Goal: Use online tool/utility: Use online tool/utility

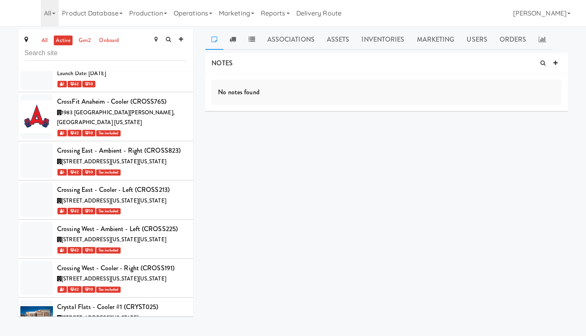
scroll to position [11455, 0]
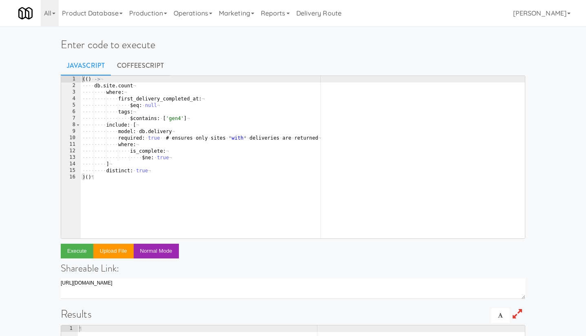
type textarea "(() ->"
click at [106, 80] on div "(( ) · -> ¬ ···· db . site . count ¬ ···· ···· where : ¬ ···· ···· ···· first_d…" at bounding box center [303, 163] width 444 height 175
click at [134, 66] on link "CoffeeScript" at bounding box center [140, 65] width 59 height 20
type textarea "(() ->"
click at [108, 80] on div "( ( ) · -> ¬ ···· db . site . count ¬ ···· ···· where : ¬ ···· ···· ···· first_…" at bounding box center [303, 163] width 444 height 175
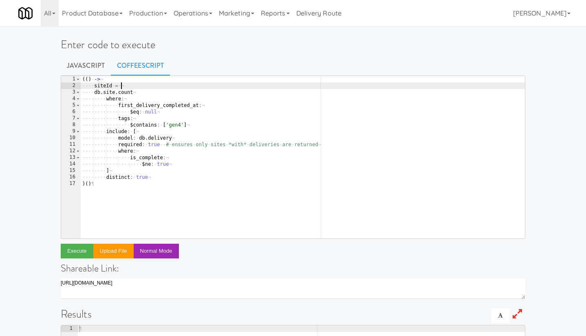
scroll to position [0, 2]
paste textarea "cee22ce5-b37e-4ceb-ae48-c7e0f0ce4e5a"
click at [108, 92] on div "( ( ) · -> ¬ ···· siteId · = · " cee22ce5-b37e-4ceb-ae48-c7e0f0ce4e5a " ¬ ···· …" at bounding box center [303, 163] width 444 height 175
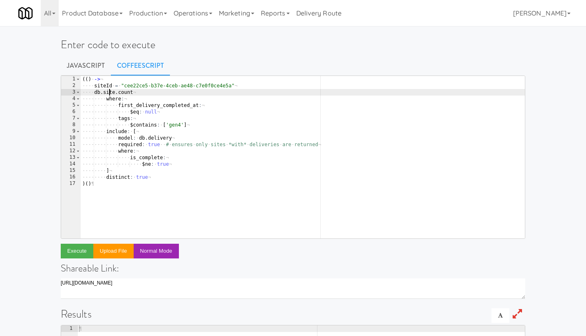
click at [108, 92] on div "( ( ) · -> ¬ ···· siteId · = · " cee22ce5-b37e-4ceb-ae48-c7e0f0ce4e5a " ¬ ···· …" at bounding box center [303, 163] width 444 height 175
click at [148, 93] on div "( ( ) · -> ¬ ···· siteId · = · " cee22ce5-b37e-4ceb-ae48-c7e0f0ce4e5a " ¬ ···· …" at bounding box center [303, 163] width 444 height 175
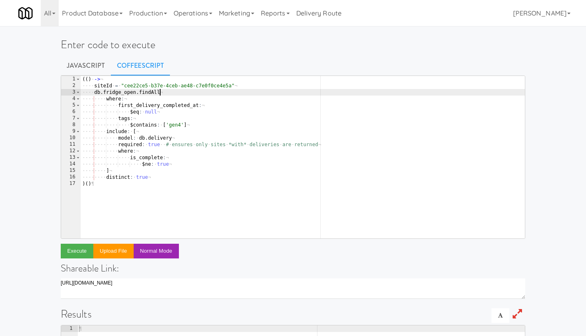
click at [134, 106] on div "( ( ) · -> ¬ ···· siteId · = · " cee22ce5-b37e-4ceb-ae48-c7e0f0ce4e5a " ¬ ···· …" at bounding box center [303, 163] width 444 height 175
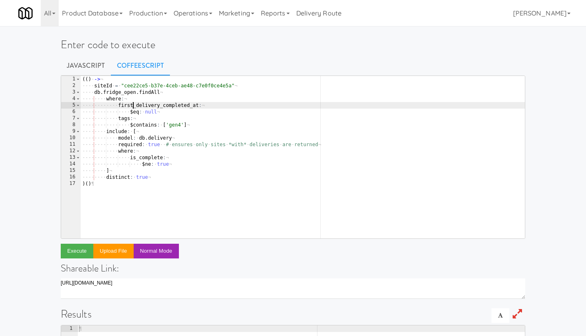
click at [134, 106] on div "( ( ) · -> ¬ ···· siteId · = · " cee22ce5-b37e-4ceb-ae48-c7e0f0ce4e5a " ¬ ···· …" at bounding box center [303, 163] width 444 height 175
click at [124, 118] on div "( ( ) · -> ¬ ···· siteId · = · " cee22ce5-b37e-4ceb-ae48-c7e0f0ce4e5a " ¬ ···· …" at bounding box center [303, 163] width 444 height 175
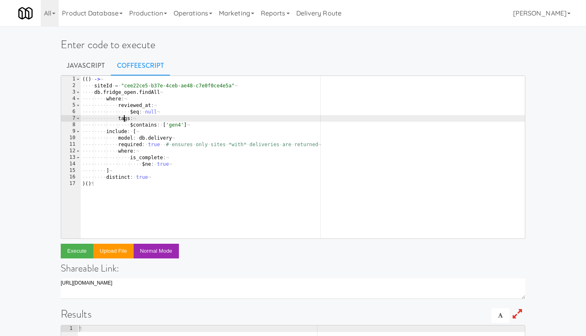
scroll to position [0, 4]
click at [124, 118] on div "( ( ) · -> ¬ ···· siteId · = · " cee22ce5-b37e-4ceb-ae48-c7e0f0ce4e5a " ¬ ···· …" at bounding box center [303, 163] width 444 height 175
paste textarea "failed_to_open_at"
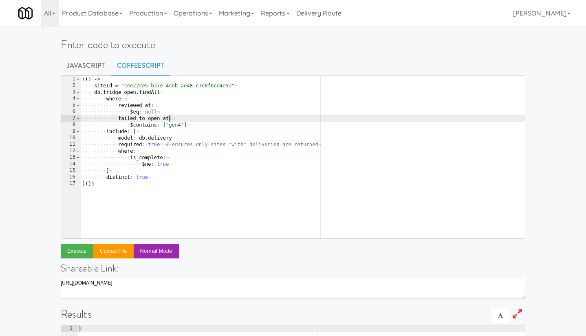
click at [144, 123] on div "( ( ) · -> ¬ ···· siteId · = · " cee22ce5-b37e-4ceb-ae48-c7e0f0ce4e5a " ¬ ···· …" at bounding box center [303, 163] width 444 height 175
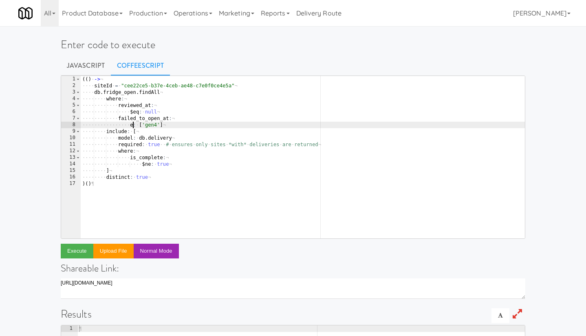
scroll to position [0, 4]
drag, startPoint x: 170, startPoint y: 125, endPoint x: 141, endPoint y: 125, distance: 28.5
click at [141, 125] on div "( ( ) · -> ¬ ···· siteId · = · " cee22ce5-b37e-4ceb-ae48-c7e0f0ce4e5a " ¬ ···· …" at bounding box center [303, 163] width 444 height 175
type textarea "eq: null"
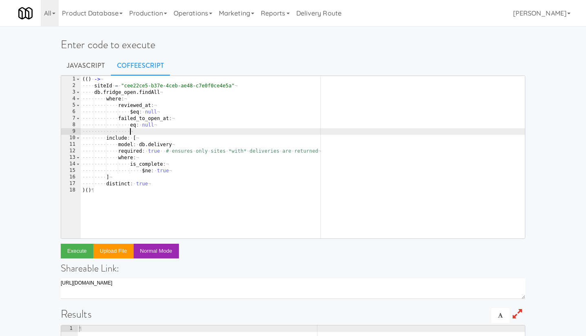
scroll to position [0, 2]
paste textarea "'$site.supports_cold_food$'"
type textarea "'$site.supports_cold_food$':"
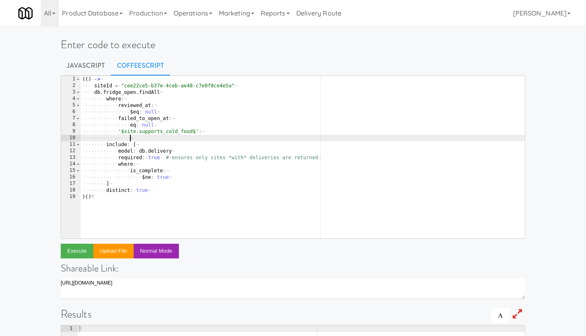
type textarea "e"
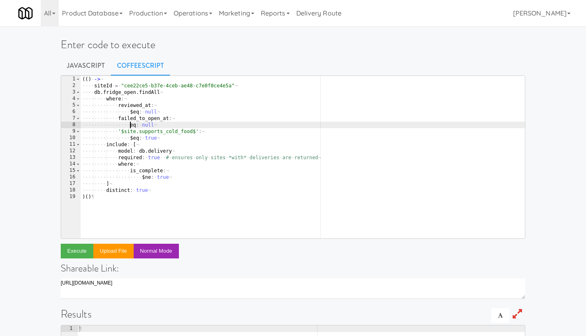
click at [130, 126] on div "( ( ) · -> ¬ ···· siteId · = · " cee22ce5-b37e-4ceb-ae48-c7e0f0ce4e5a " ¬ ···· …" at bounding box center [303, 163] width 444 height 175
click at [152, 101] on div "( ( ) · -> ¬ ···· siteId · = · " cee22ce5-b37e-4ceb-ae48-c7e0f0ce4e5a " ¬ ···· …" at bounding box center [303, 163] width 444 height 175
type textarea "where:"
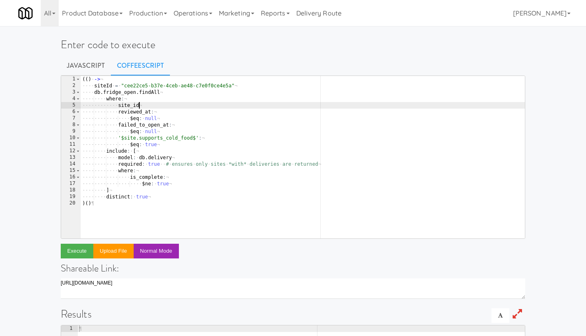
type textarea "site_id:"
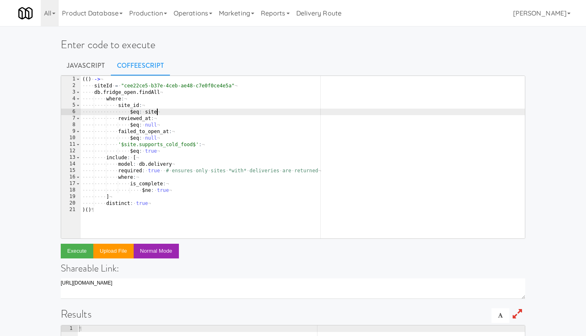
scroll to position [0, 6]
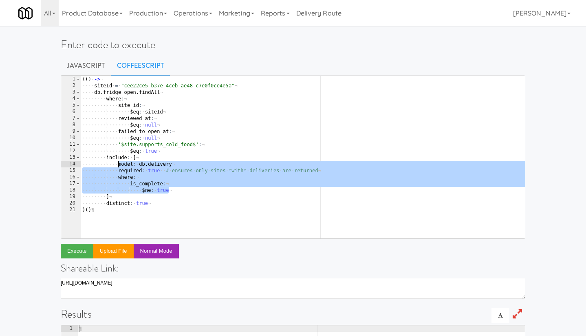
drag, startPoint x: 172, startPoint y: 190, endPoint x: 118, endPoint y: 166, distance: 59.1
click at [118, 166] on div "( ( ) · -> ¬ ···· siteId · = · " cee22ce5-b37e-4ceb-ae48-c7e0f0ce4e5a " ¬ ···· …" at bounding box center [303, 163] width 444 height 175
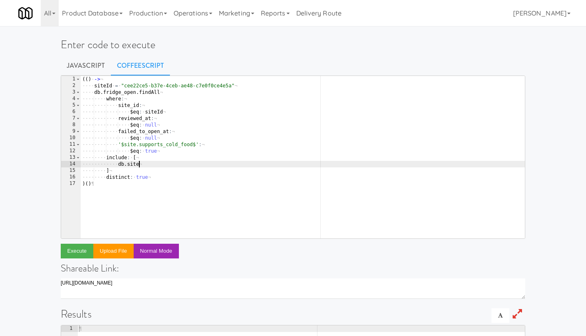
scroll to position [0, 4]
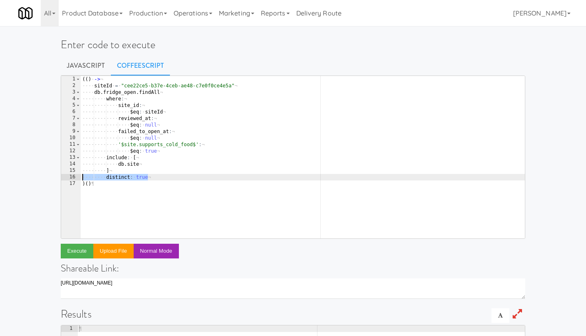
drag, startPoint x: 153, startPoint y: 177, endPoint x: 65, endPoint y: 177, distance: 87.7
click at [65, 177] on pre "[DOMAIN_NAME] 1 2 3 4 5 6 7 8 9 10 11 12 13 14 15 16 17 ( ( ) · -> ¬ ···· siteI…" at bounding box center [293, 156] width 465 height 163
type textarea "distinct: true"
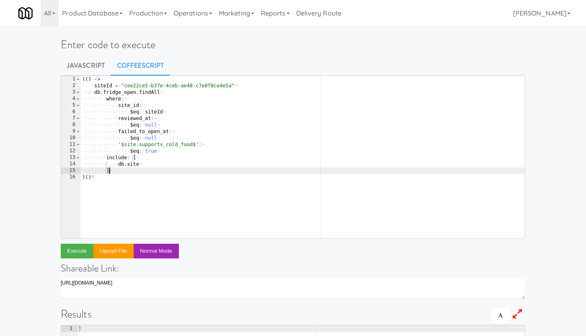
type textarea "]"
click at [71, 250] on button "Execute" at bounding box center [77, 250] width 33 height 15
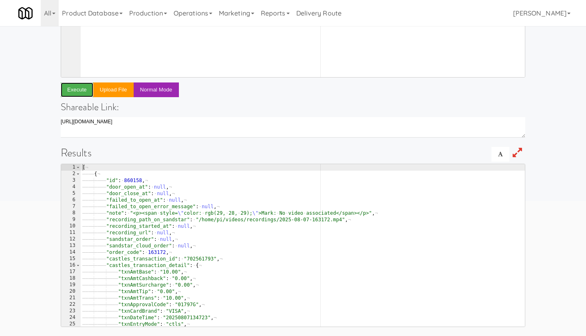
scroll to position [164, 0]
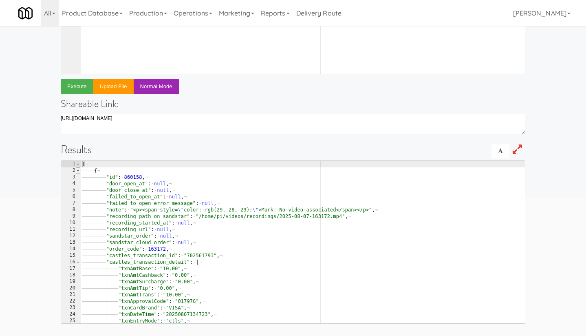
click at [77, 170] on span at bounding box center [78, 170] width 4 height 7
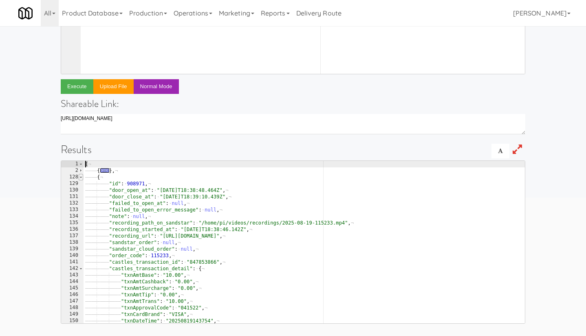
click at [80, 177] on span at bounding box center [81, 177] width 4 height 7
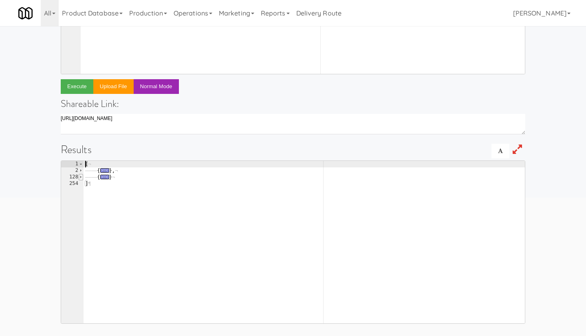
click at [80, 177] on span at bounding box center [81, 177] width 4 height 7
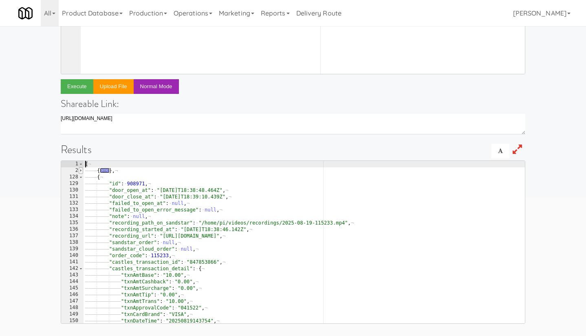
click at [81, 169] on span at bounding box center [81, 170] width 4 height 7
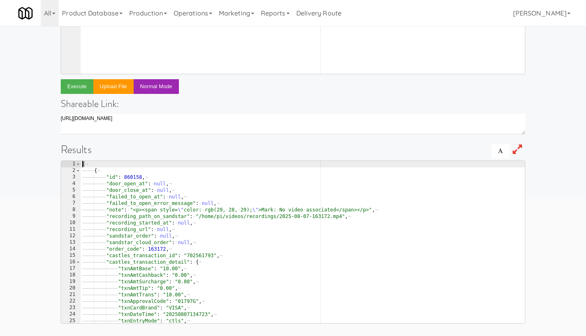
type textarea ""id": 860158,"
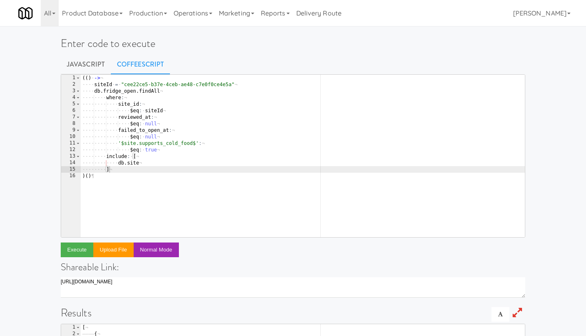
scroll to position [0, 0]
